Goal: Information Seeking & Learning: Learn about a topic

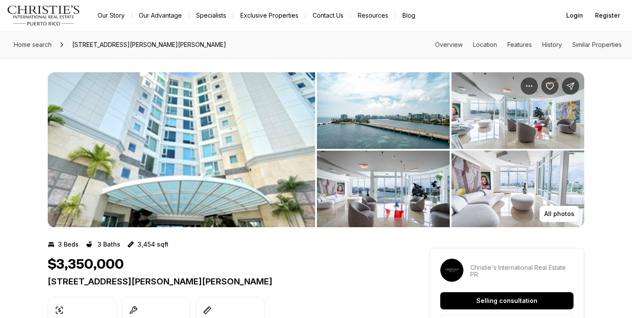
click at [516, 185] on img "View image gallery" at bounding box center [517, 188] width 133 height 76
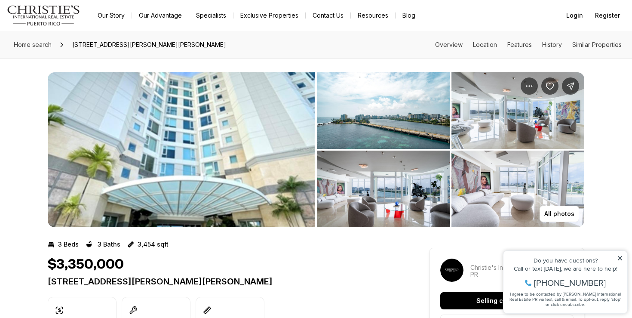
click at [431, 194] on img "View image gallery" at bounding box center [383, 188] width 133 height 76
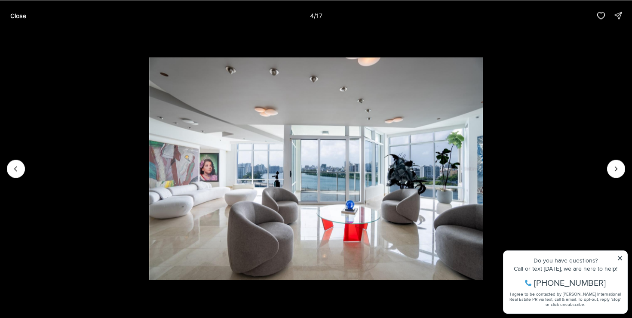
click button "Close" at bounding box center [18, 15] width 26 height 17
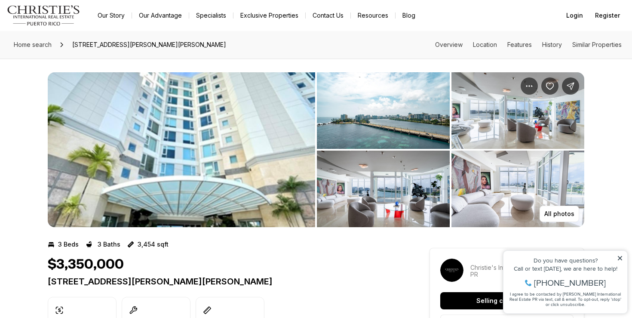
click at [405, 189] on img "View image gallery" at bounding box center [383, 188] width 133 height 76
